Goal: Information Seeking & Learning: Learn about a topic

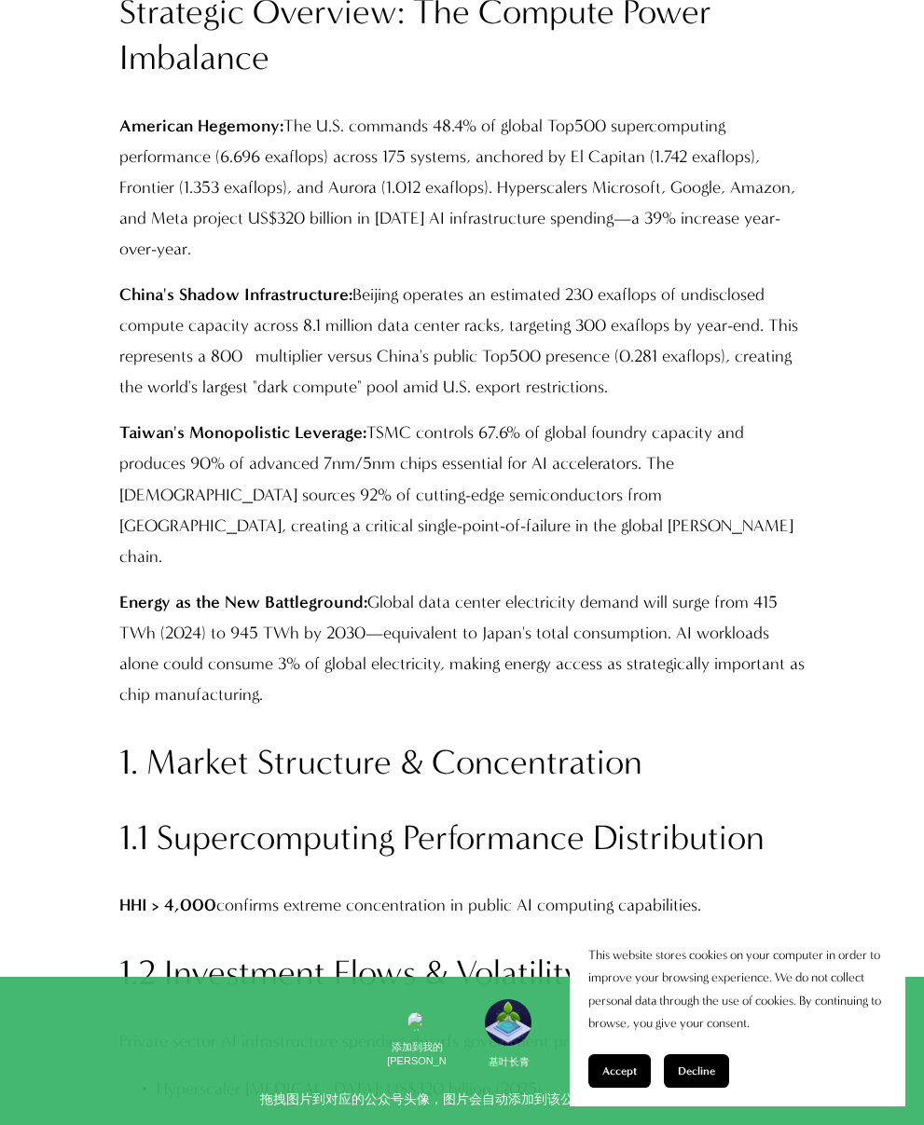
scroll to position [1557, 0]
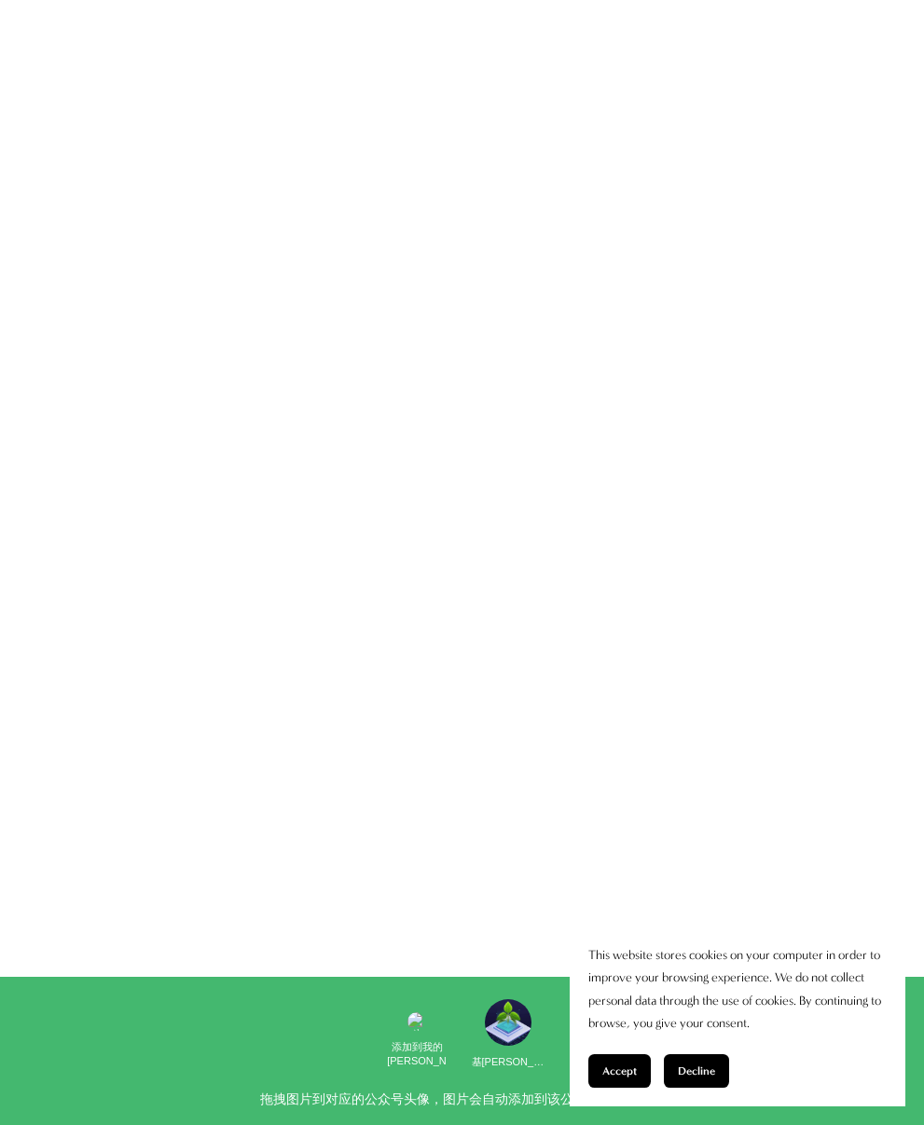
scroll to position [1416, 0]
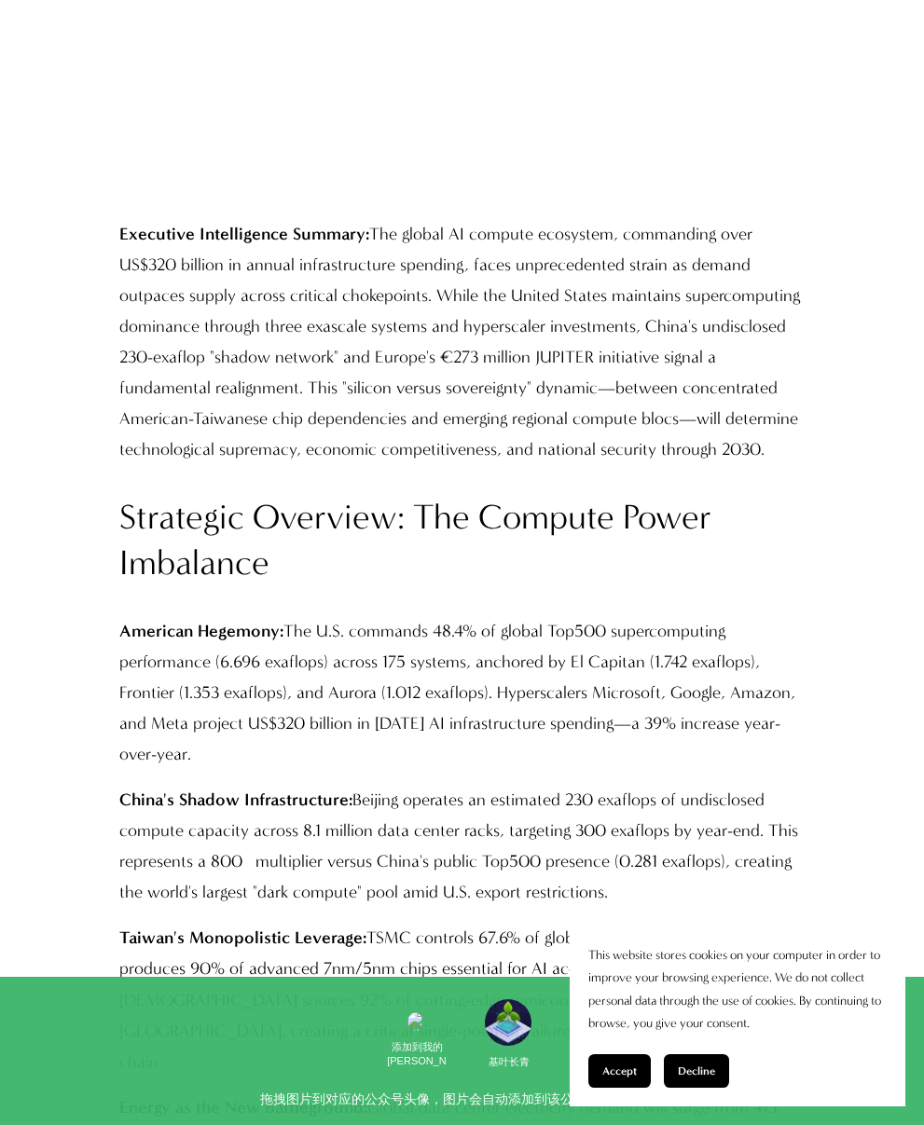
scroll to position [1212, 0]
